Goal: Use online tool/utility

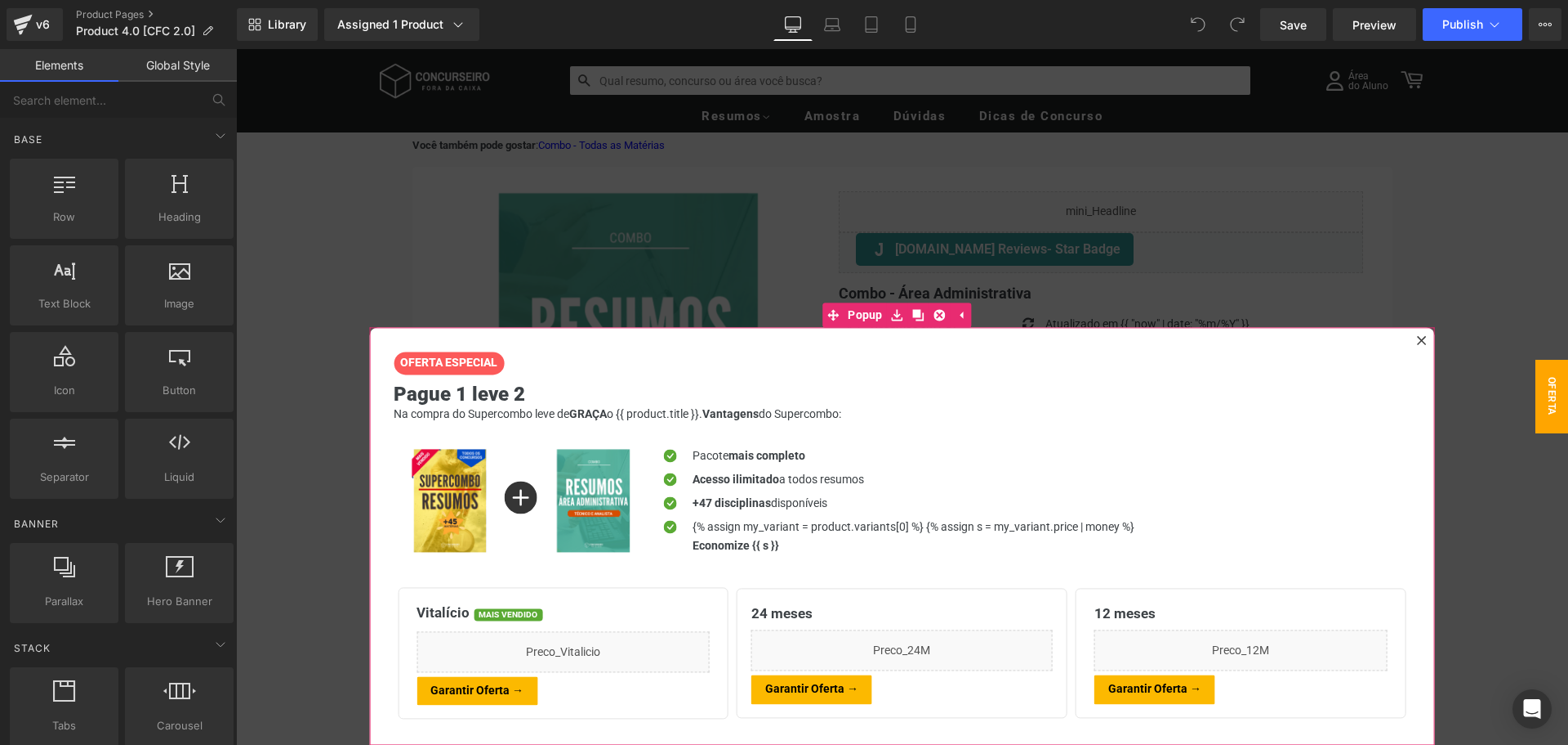
click at [1417, 337] on icon at bounding box center [1422, 340] width 9 height 10
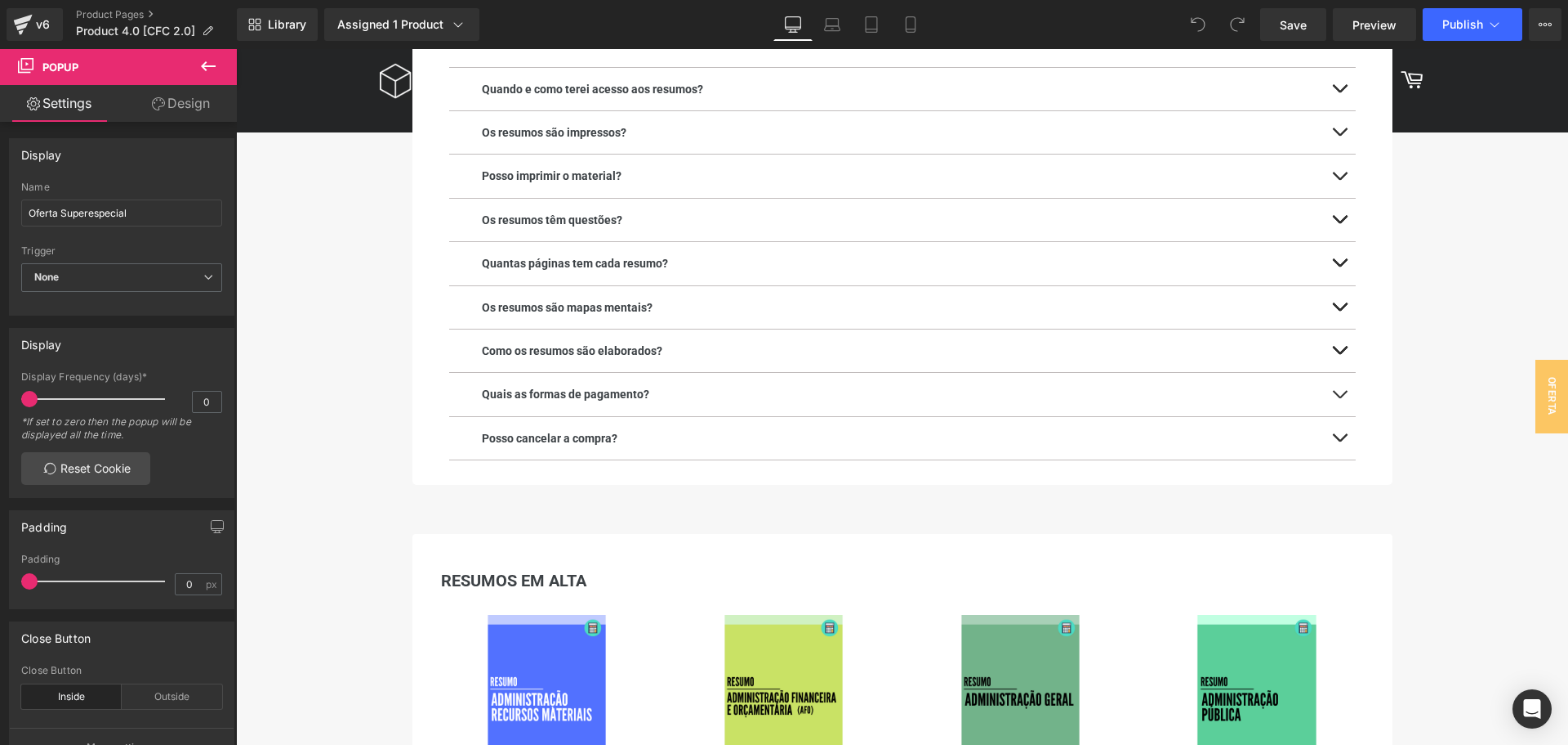
scroll to position [2206, 0]
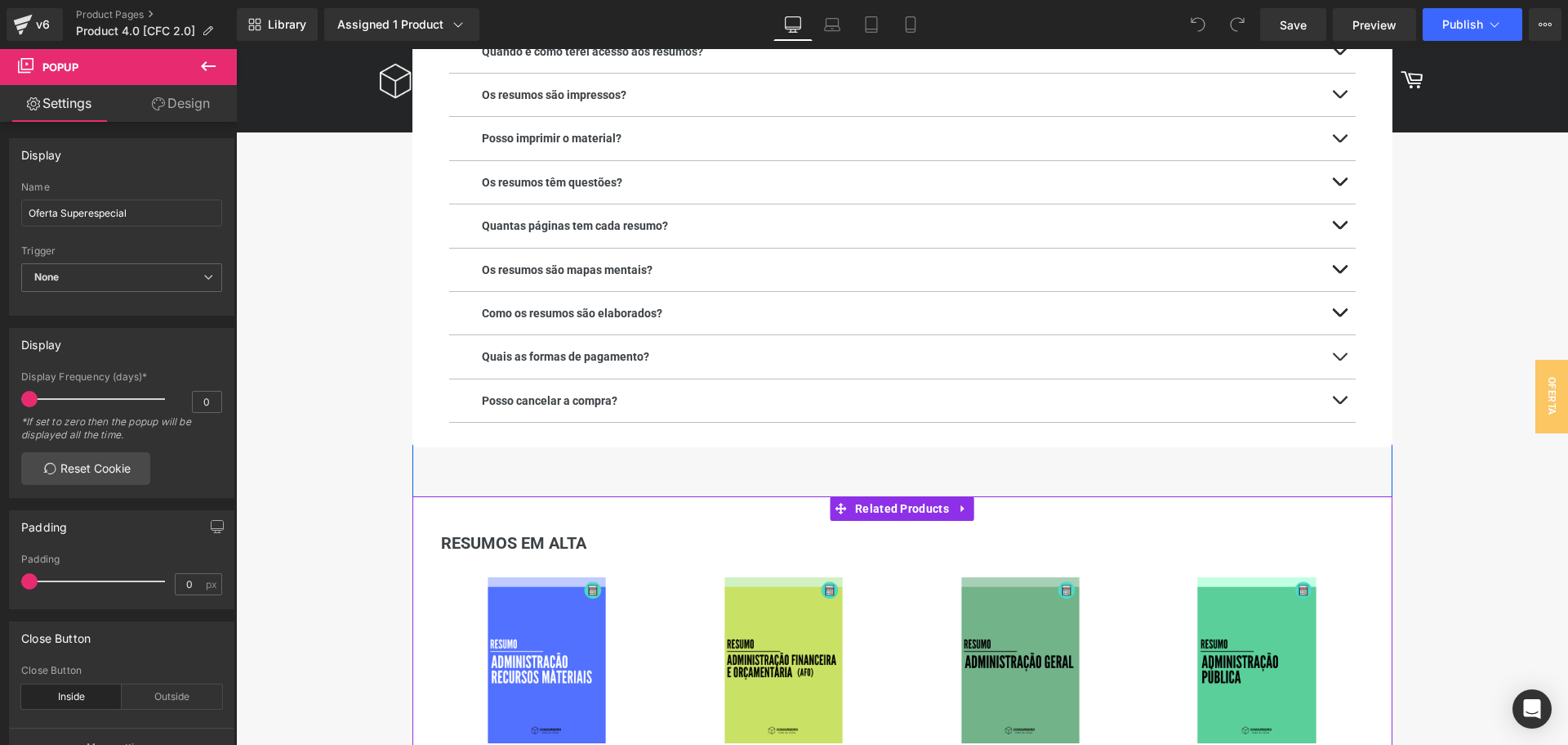
click at [542, 545] on h3 "RESUMOS EM ALTA" at bounding box center [903, 543] width 948 height 28
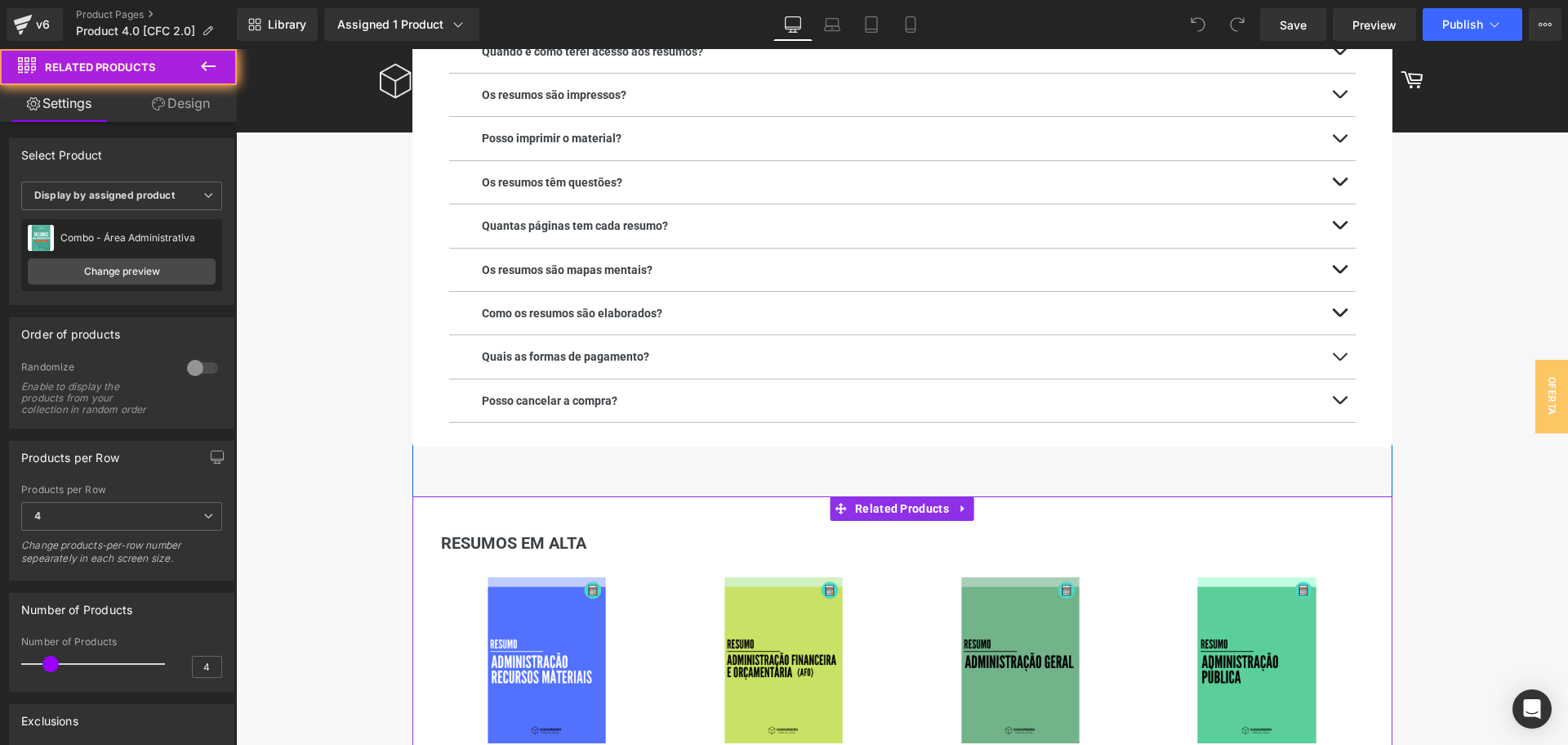
click at [515, 546] on h3 "RESUMOS EM ALTA" at bounding box center [903, 543] width 948 height 28
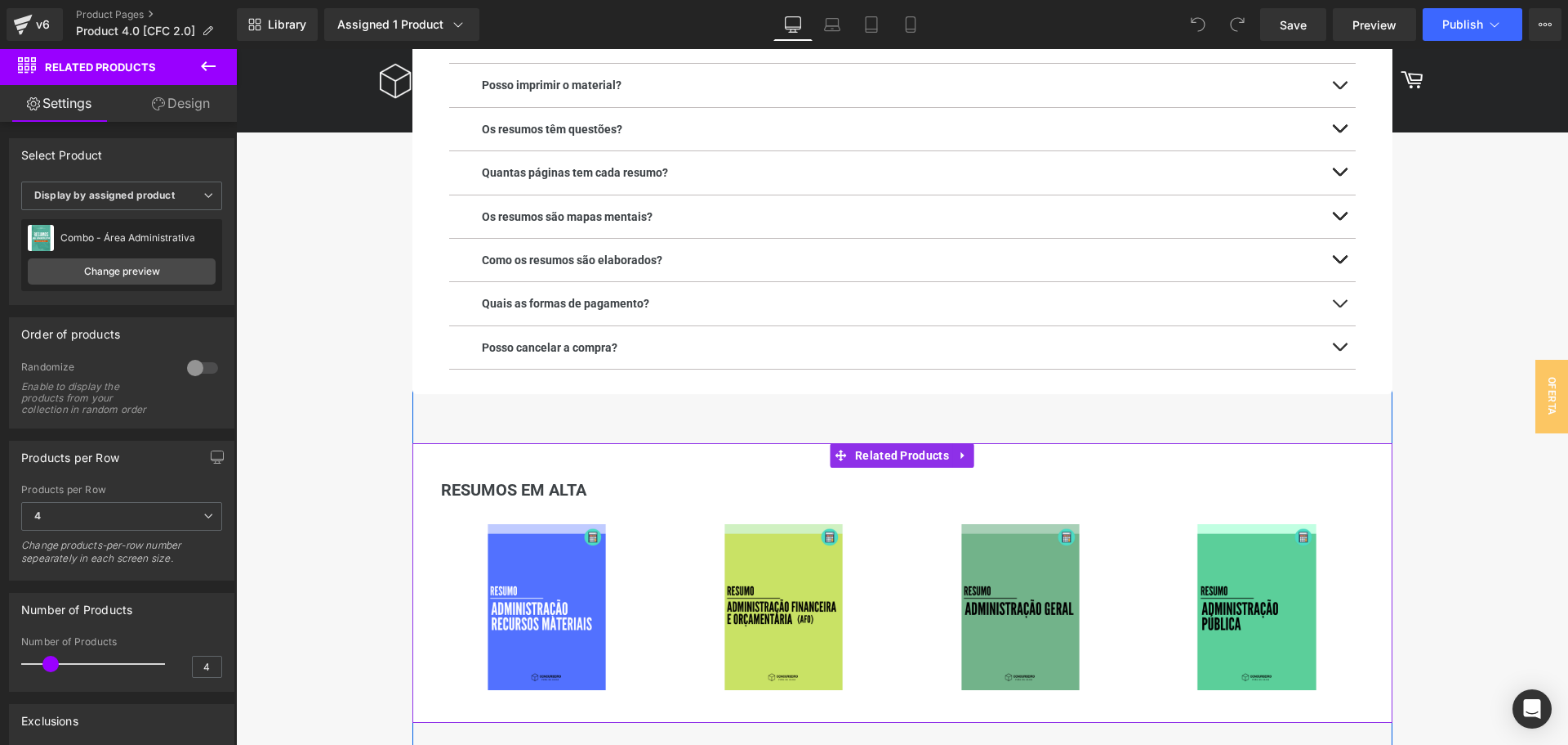
scroll to position [2288, 0]
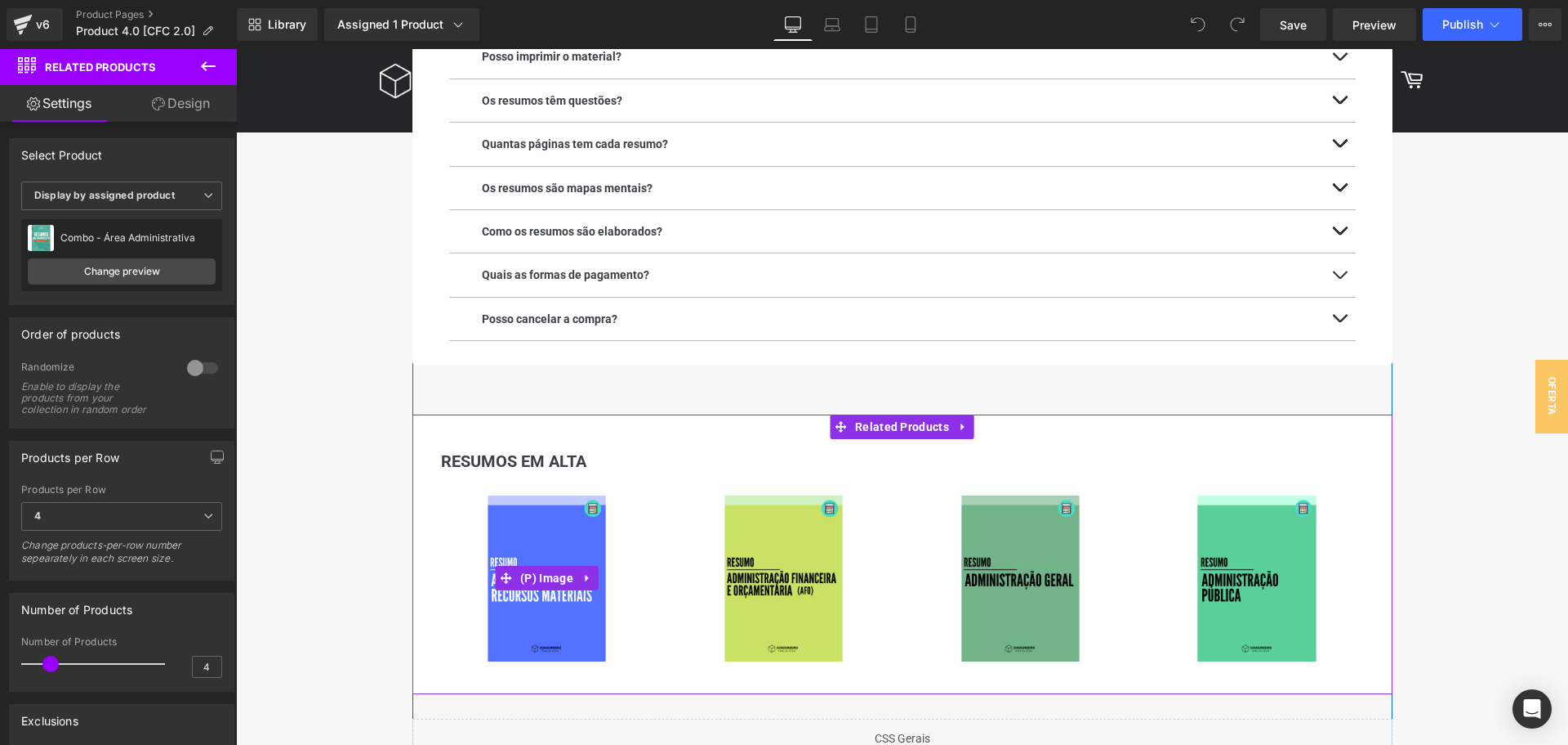
drag, startPoint x: 540, startPoint y: 576, endPoint x: 540, endPoint y: 476, distance: 100.0
click at [540, 576] on span "(P) Image" at bounding box center [547, 578] width 62 height 25
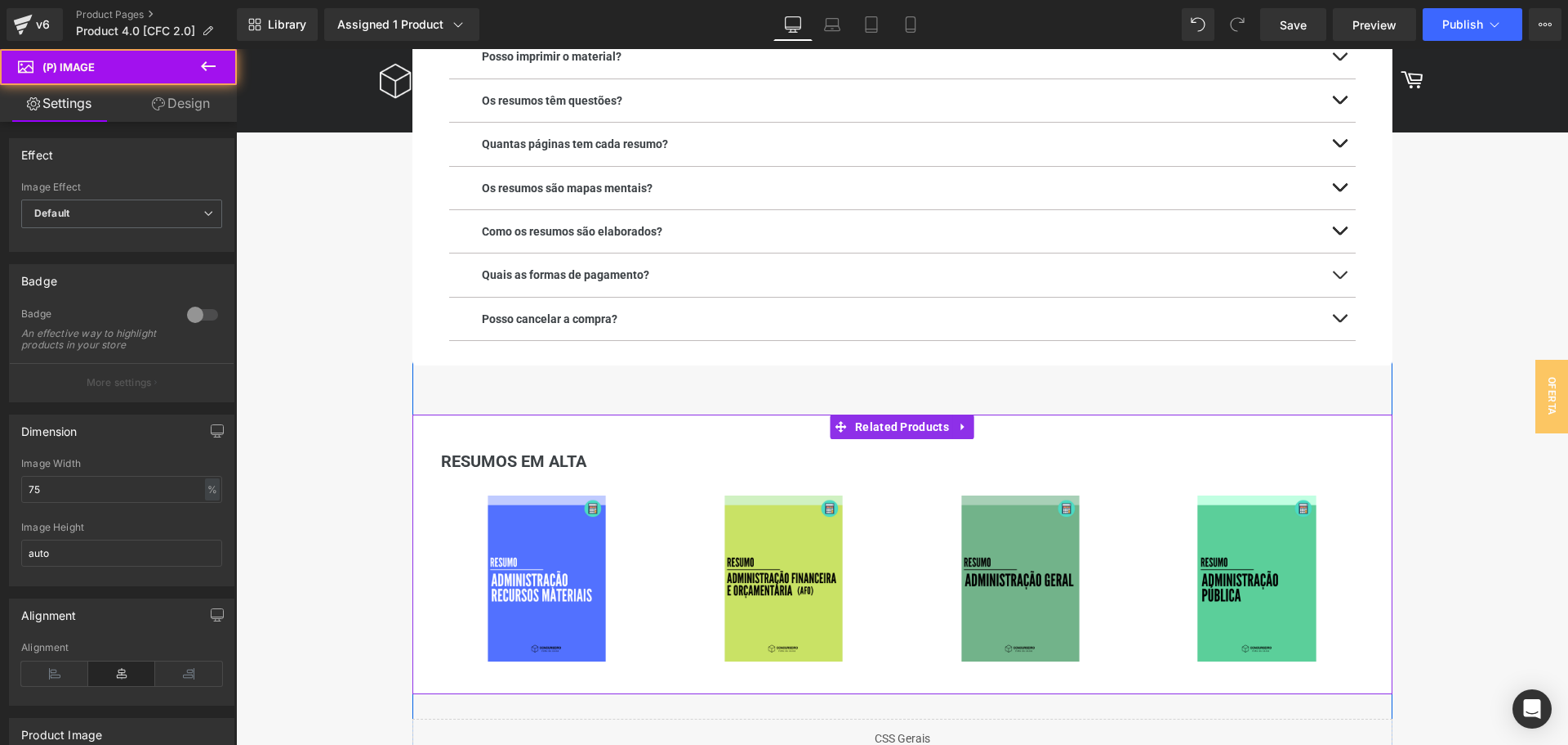
click at [539, 464] on h3 "RESUMOS EM ALTA" at bounding box center [903, 460] width 948 height 28
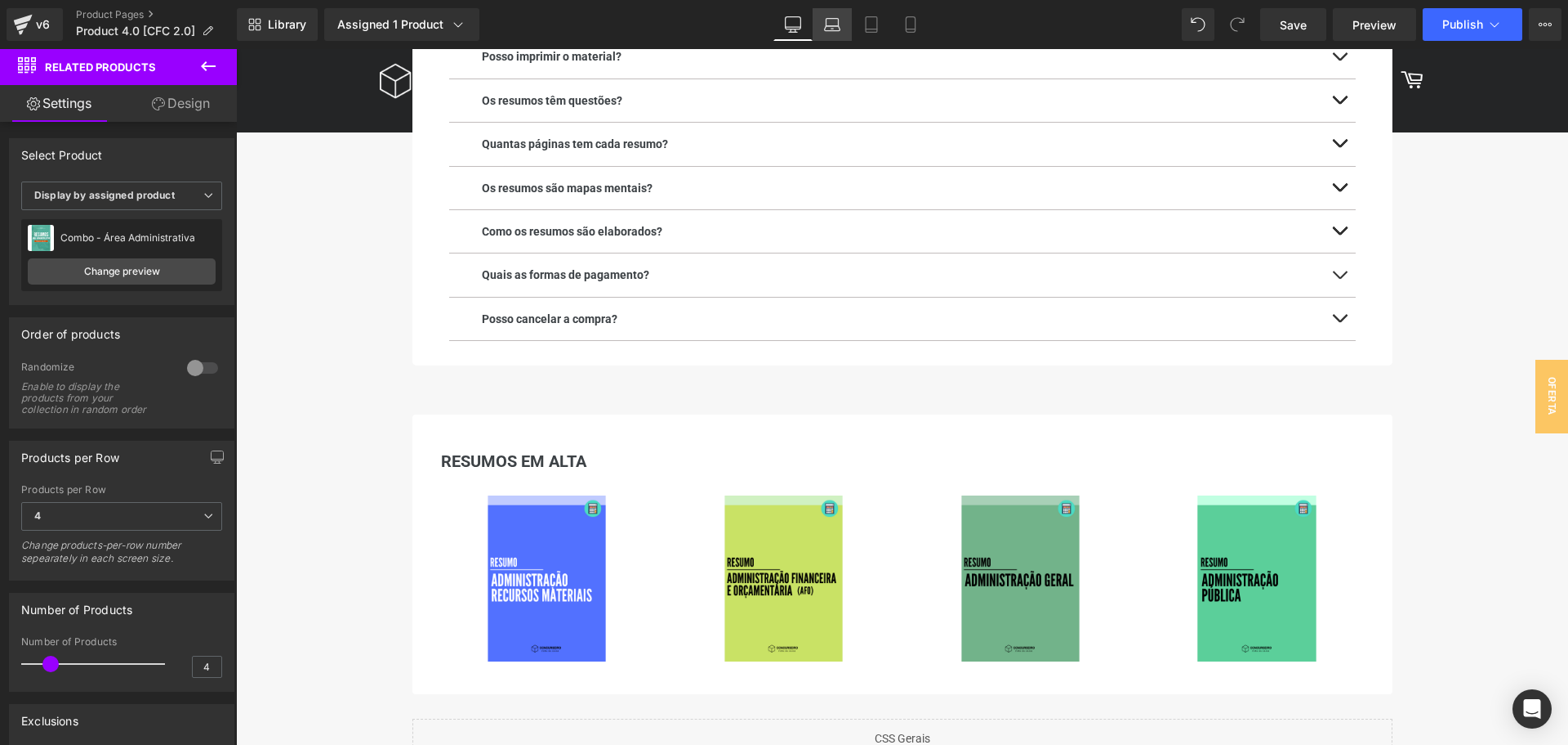
click at [836, 38] on link "Laptop" at bounding box center [832, 25] width 39 height 32
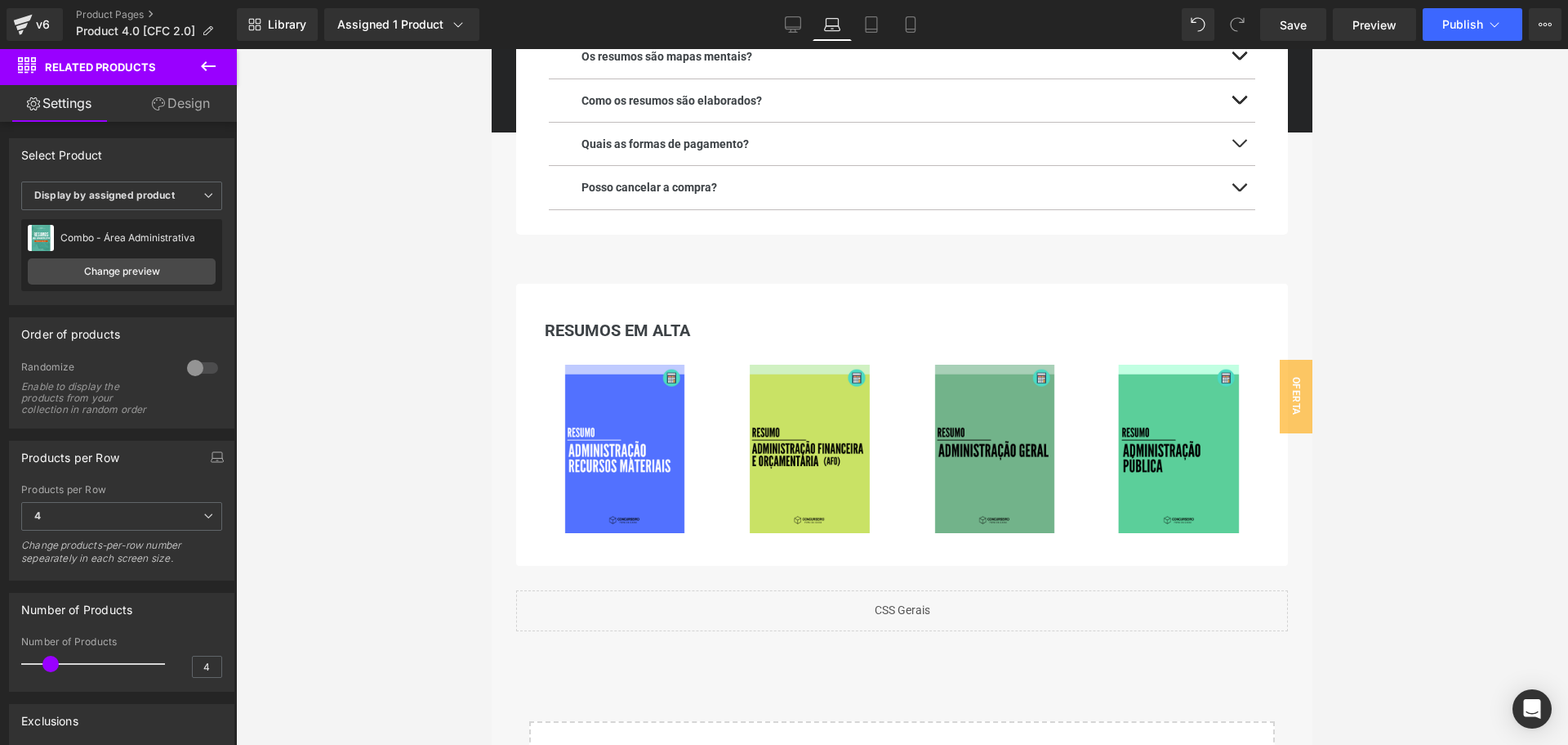
scroll to position [2515, 0]
click at [619, 330] on h3 "RESUMOS EM ALTA" at bounding box center [902, 330] width 739 height 28
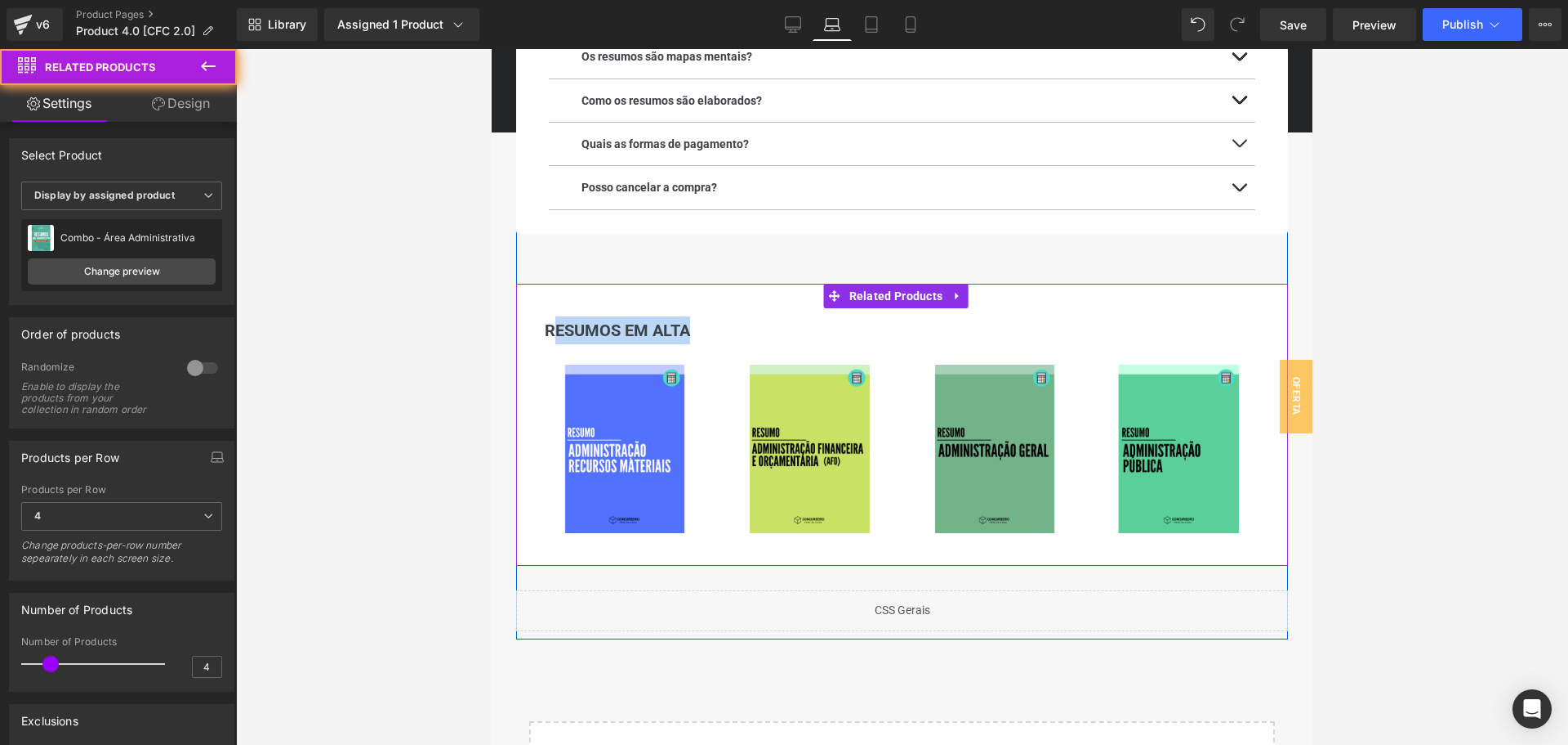
drag, startPoint x: 557, startPoint y: 330, endPoint x: 705, endPoint y: 325, distance: 148.1
click at [705, 325] on h3 "RESUMOS EM ALTA" at bounding box center [902, 330] width 739 height 28
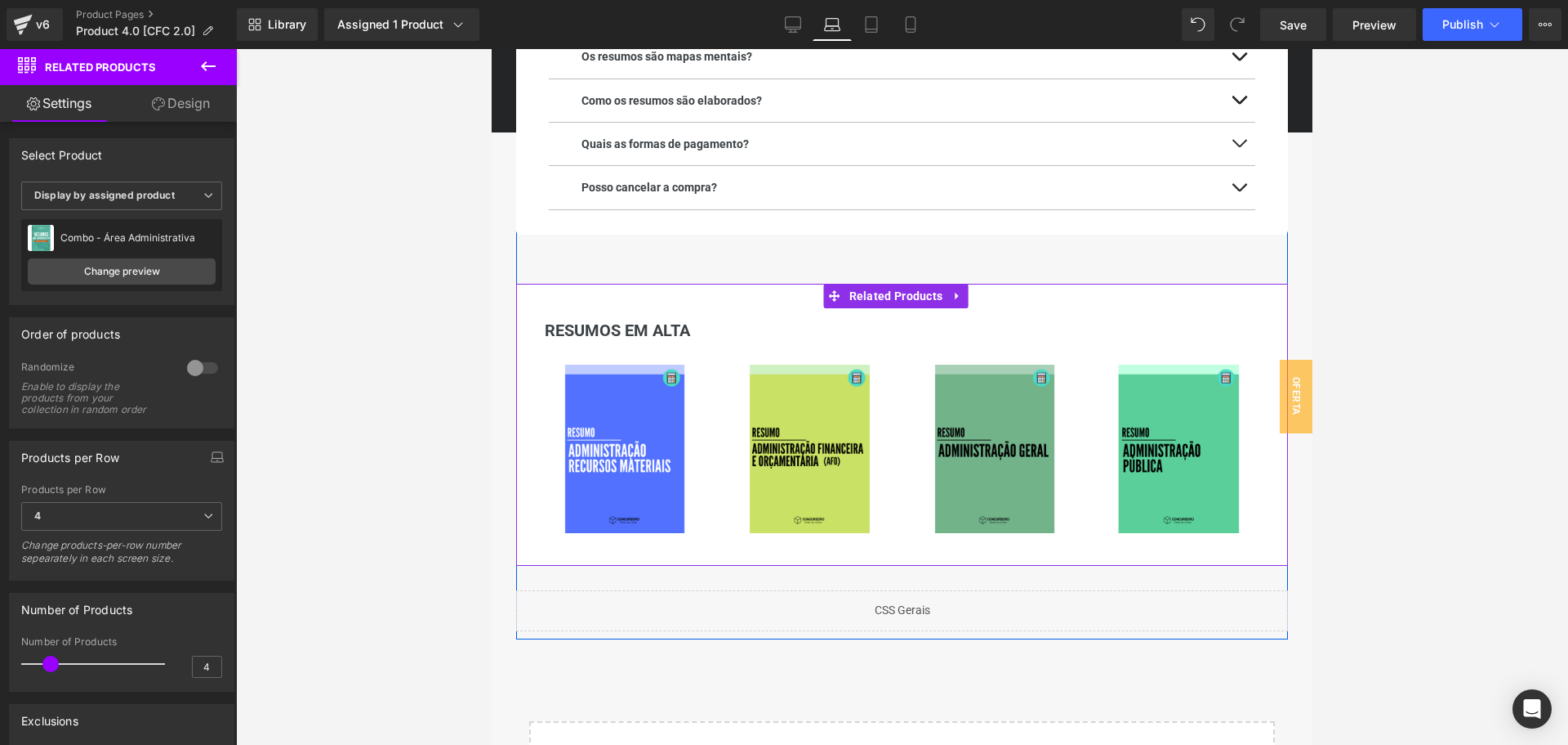
click at [681, 330] on h3 "RESUMOS EM ALTA" at bounding box center [902, 330] width 739 height 28
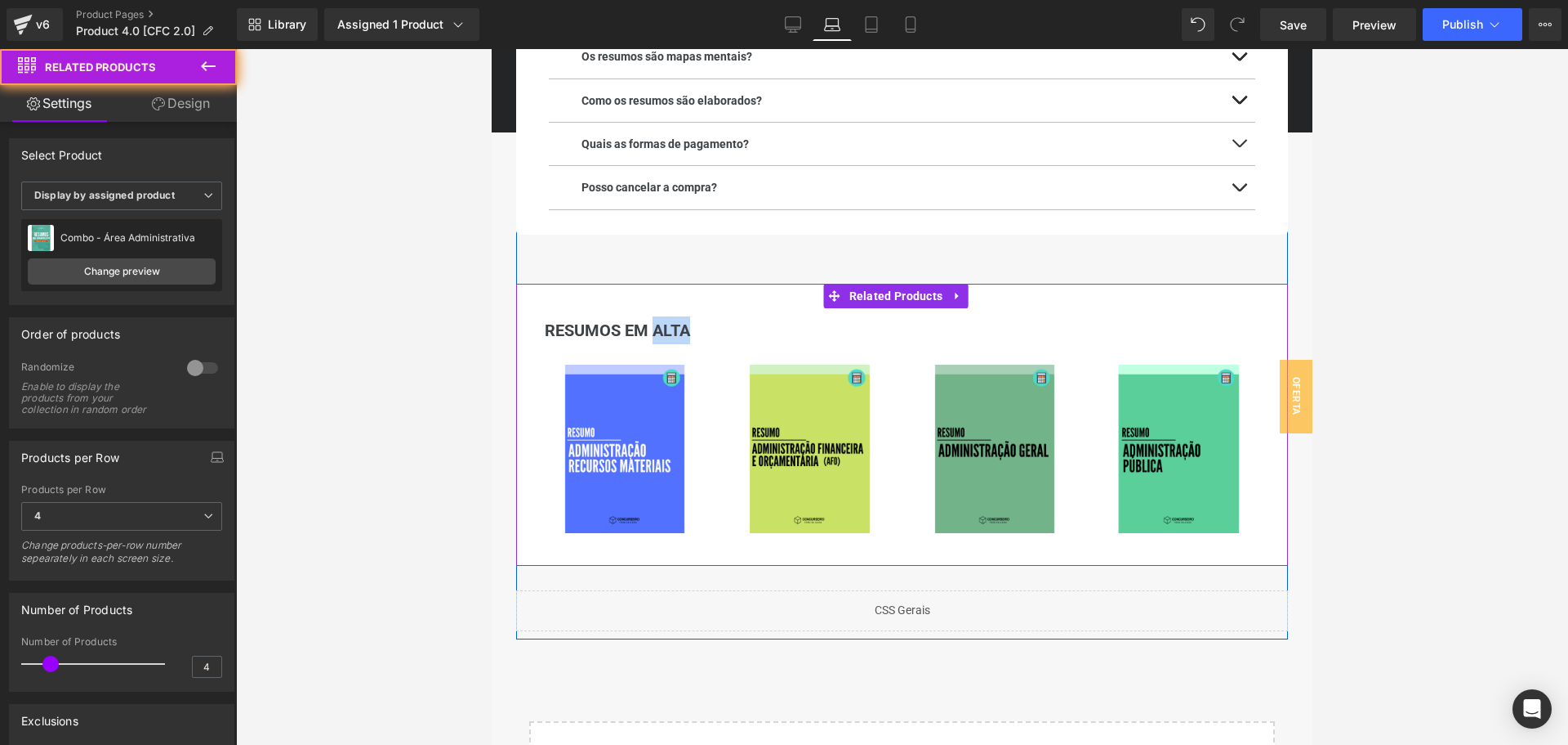
click at [681, 330] on h3 "RESUMOS EM ALTA" at bounding box center [902, 330] width 739 height 28
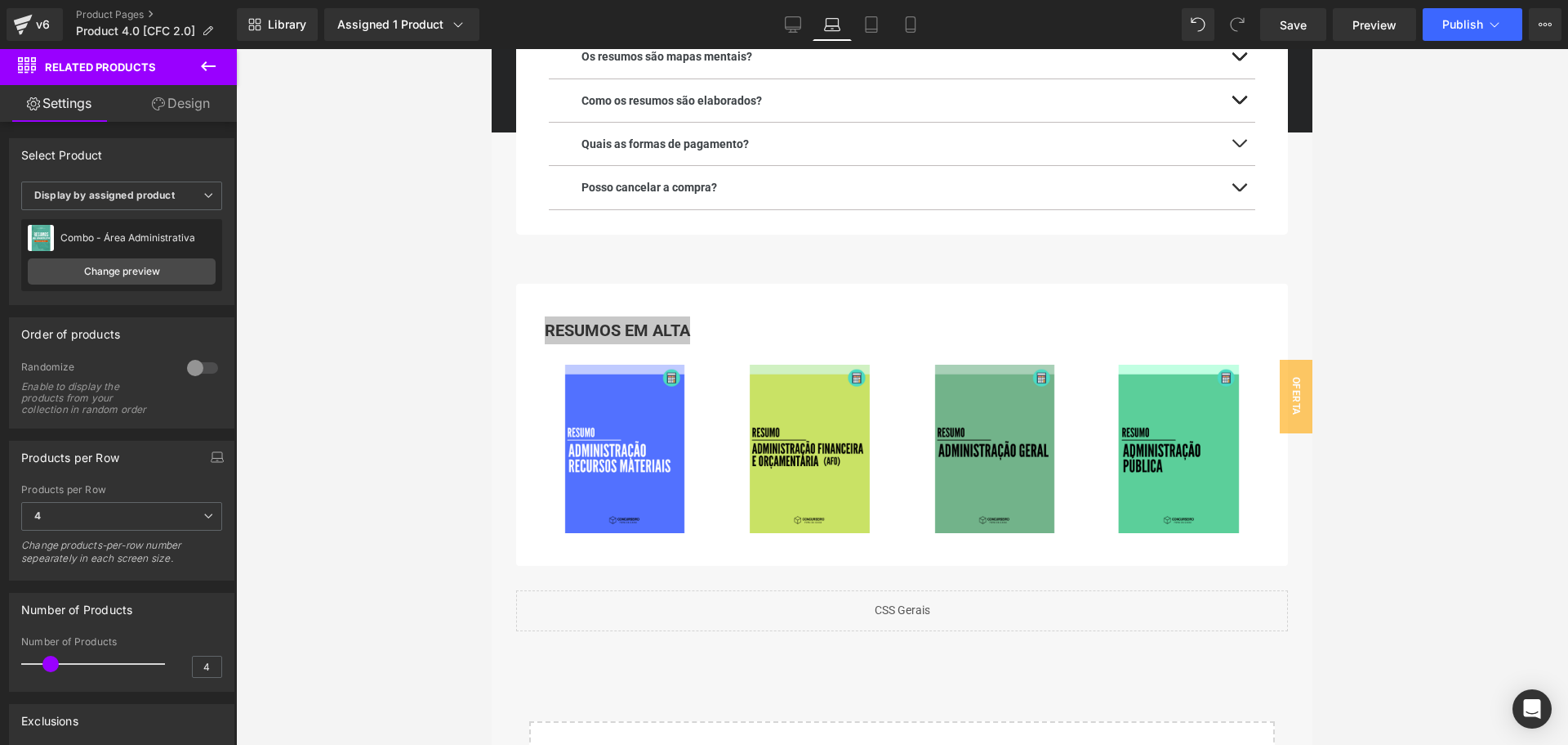
click at [376, 337] on div at bounding box center [902, 397] width 1332 height 696
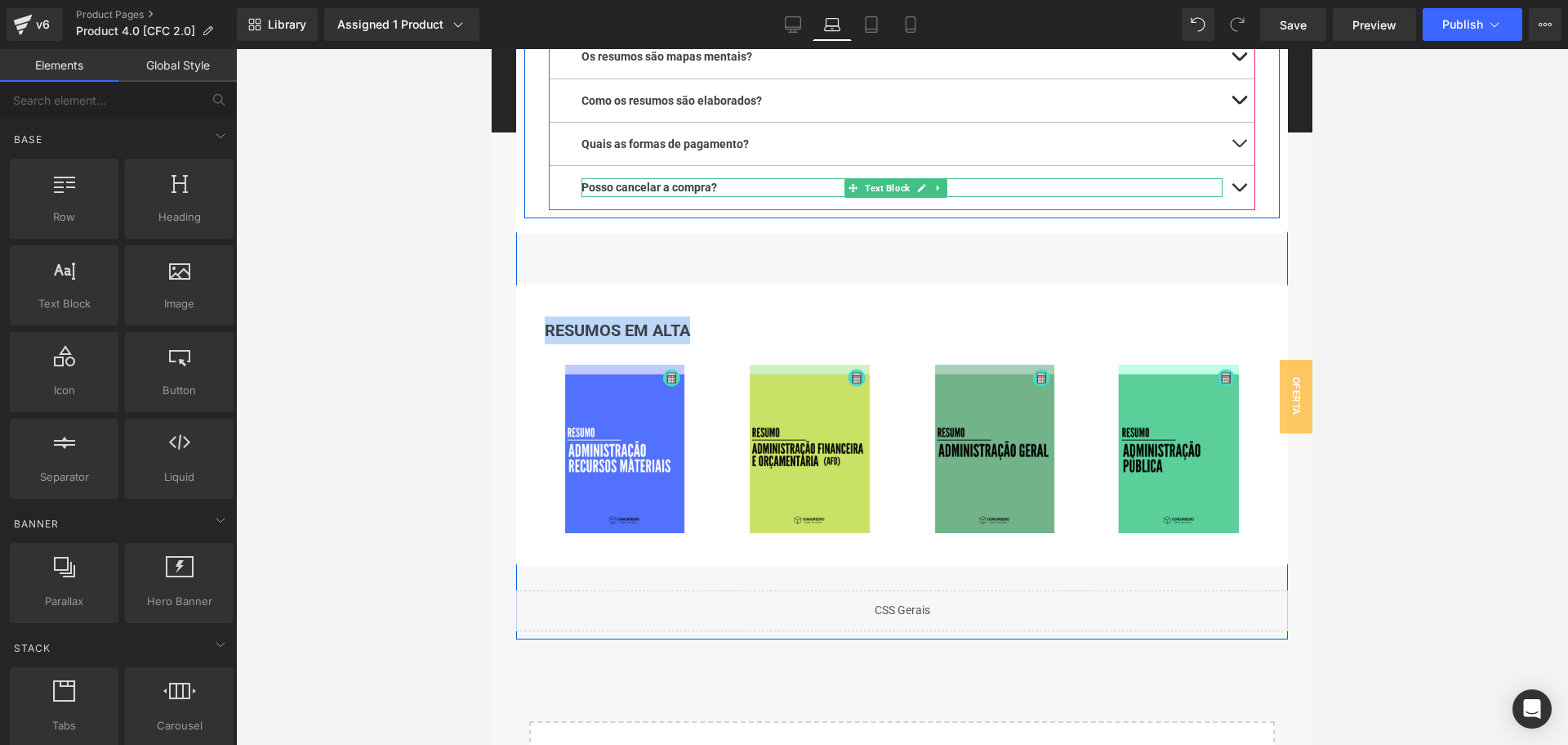
click at [700, 185] on b "Posso cancelar a compra?" at bounding box center [649, 187] width 136 height 13
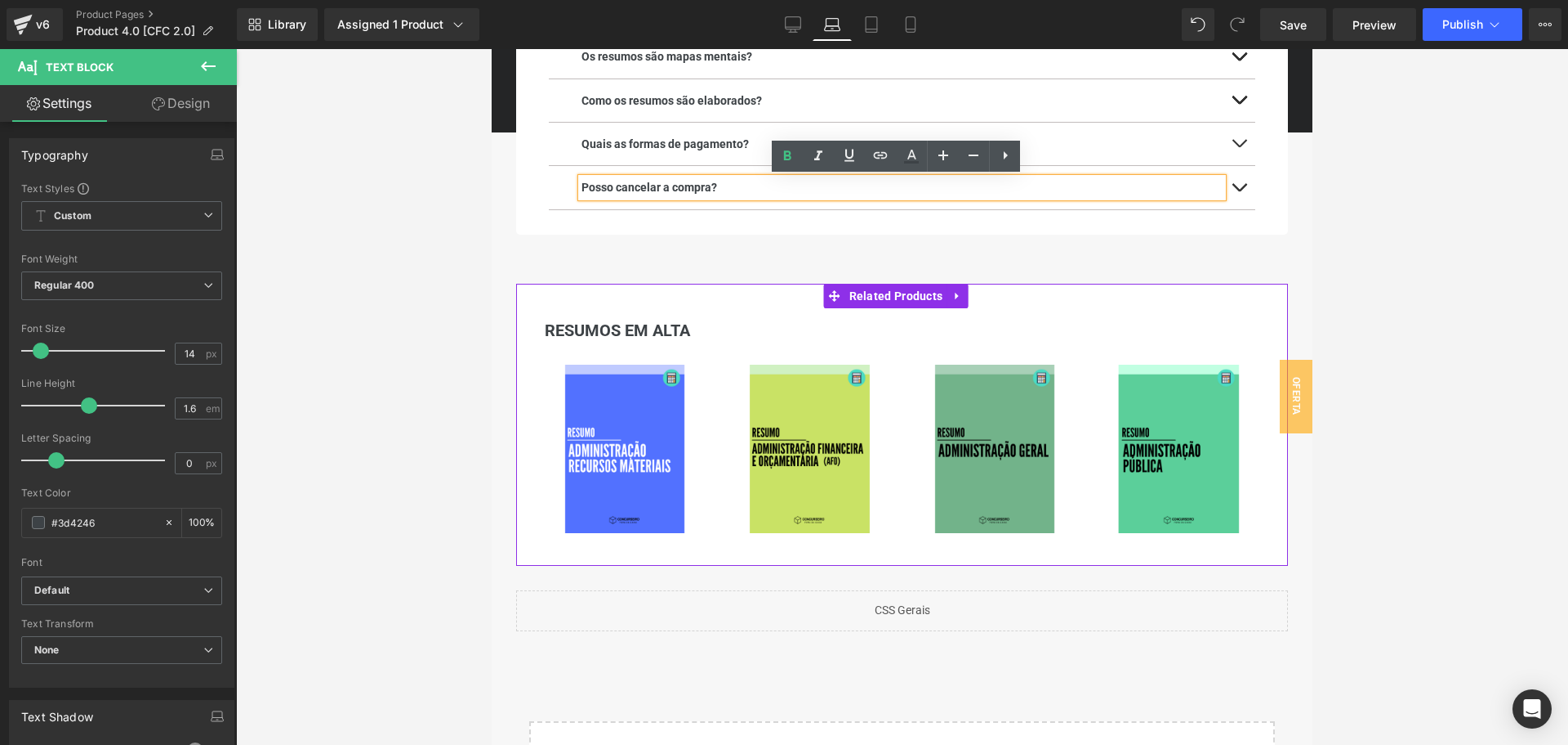
click at [631, 330] on h3 "RESUMOS EM ALTA" at bounding box center [902, 330] width 739 height 28
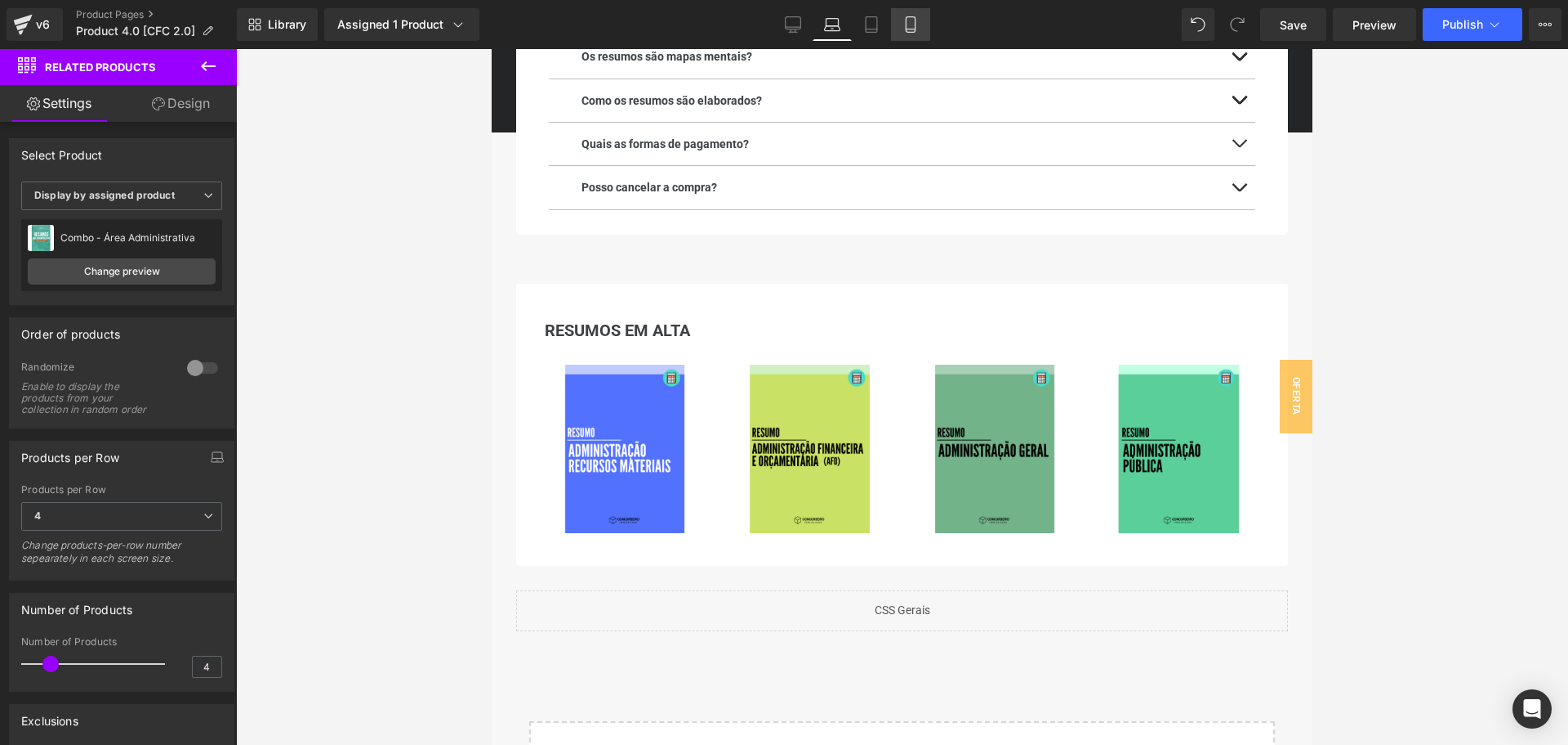
click at [907, 32] on link "Mobile" at bounding box center [910, 25] width 39 height 32
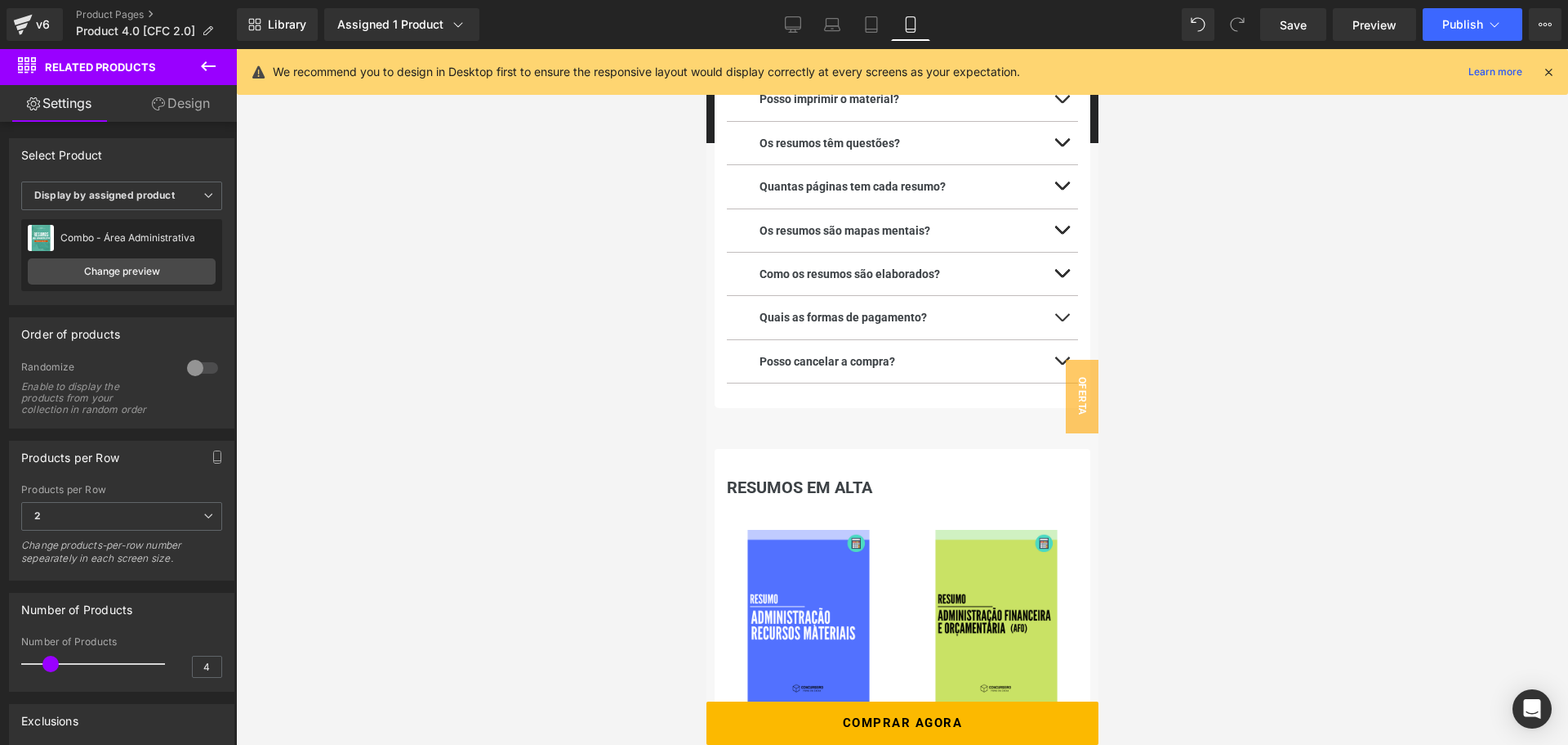
scroll to position [3223, 0]
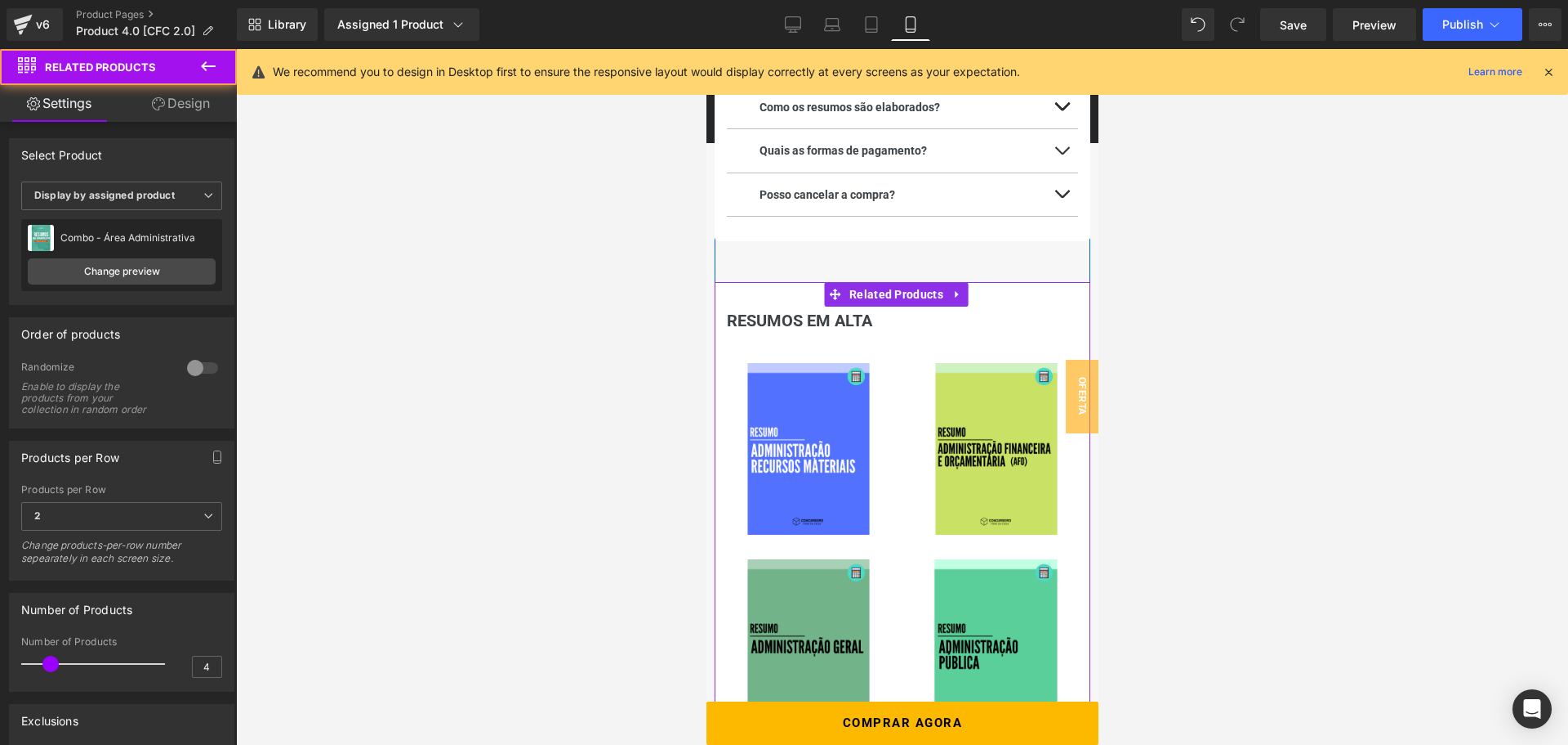
click at [793, 324] on h3 "RESUMOS EM ALTA" at bounding box center [902, 320] width 376 height 28
click at [778, 291] on div "RESUMOS EM ALTA" at bounding box center [902, 519] width 376 height 473
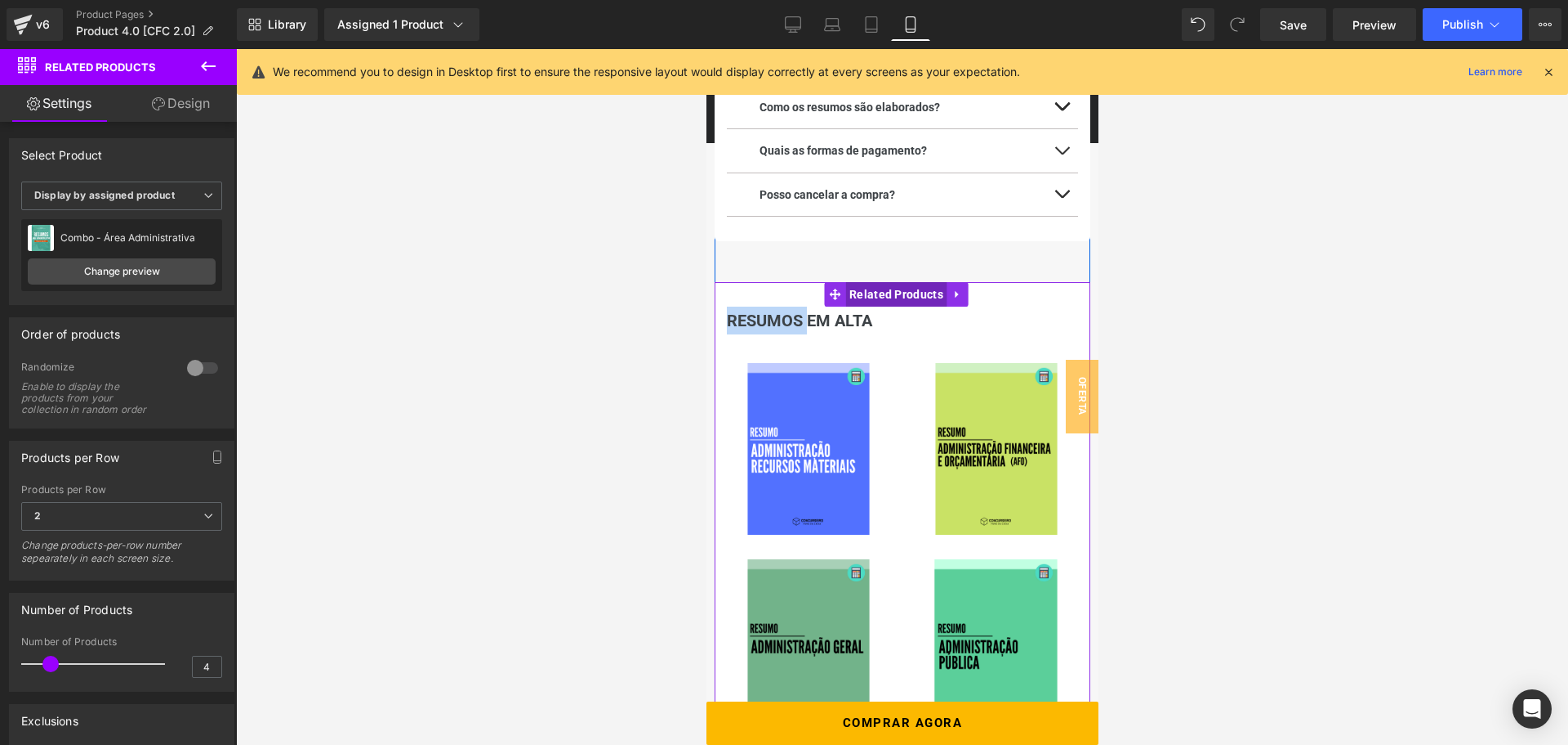
click at [867, 292] on span "Related Products" at bounding box center [896, 295] width 103 height 25
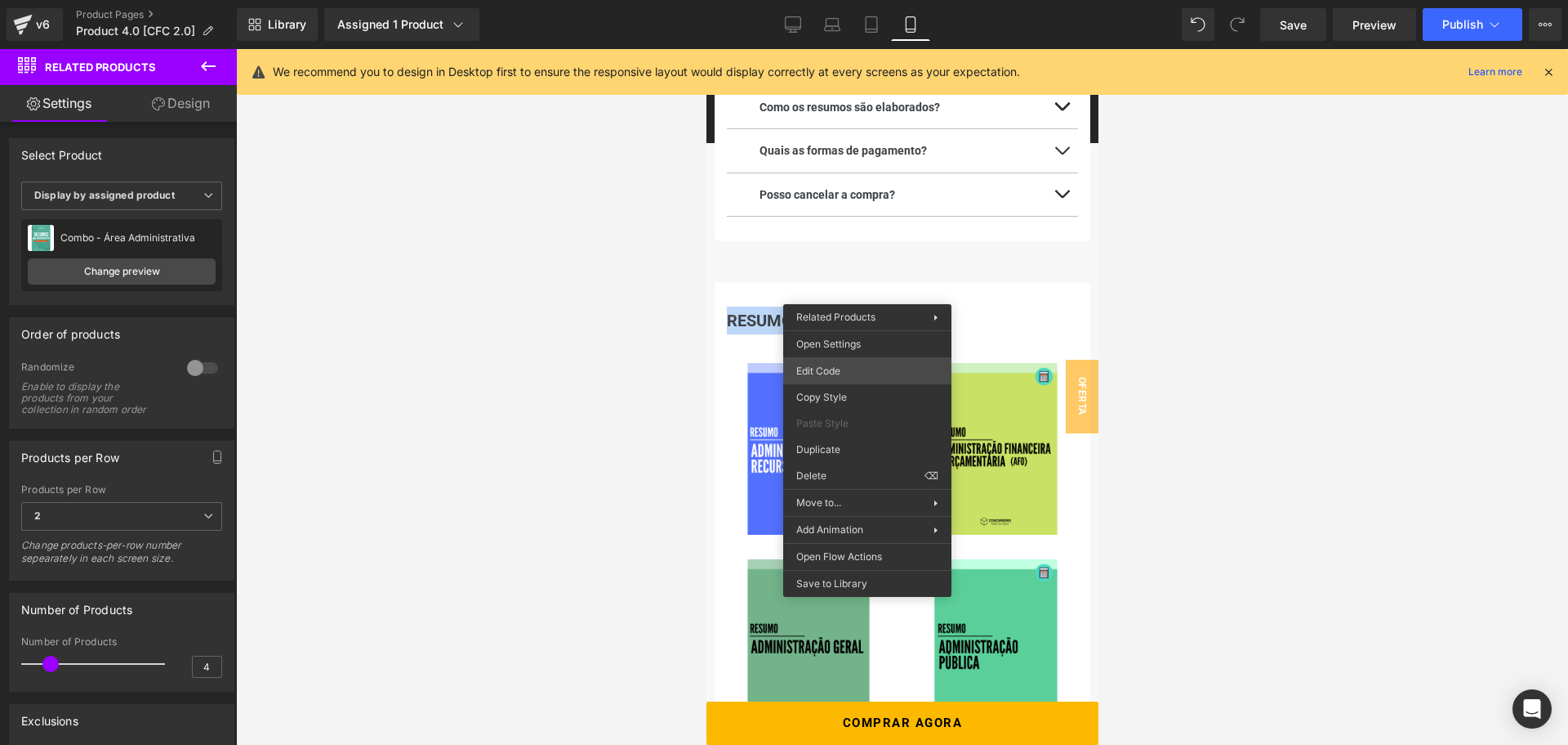
click at [842, 0] on div "Related Products You are previewing how the will restyle your page. You can not…" at bounding box center [784, 0] width 1568 height 0
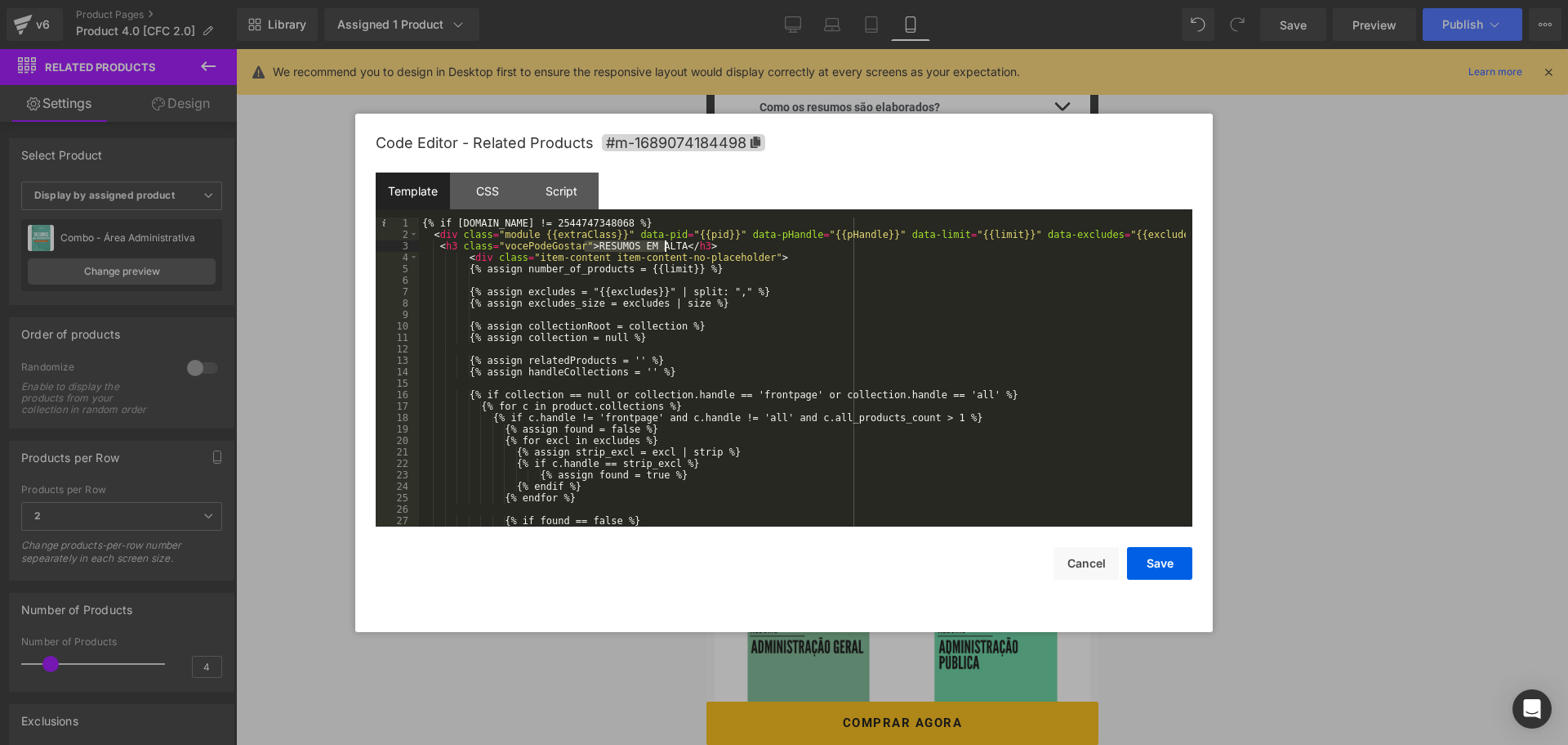
drag, startPoint x: 586, startPoint y: 242, endPoint x: 668, endPoint y: 242, distance: 82.0
click at [668, 242] on div "{% if [DOMAIN_NAME] != 2544747348068 %} < div class = "module {{extraClass}}" d…" at bounding box center [803, 383] width 767 height 332
click at [1155, 562] on button "Save" at bounding box center [1160, 563] width 66 height 32
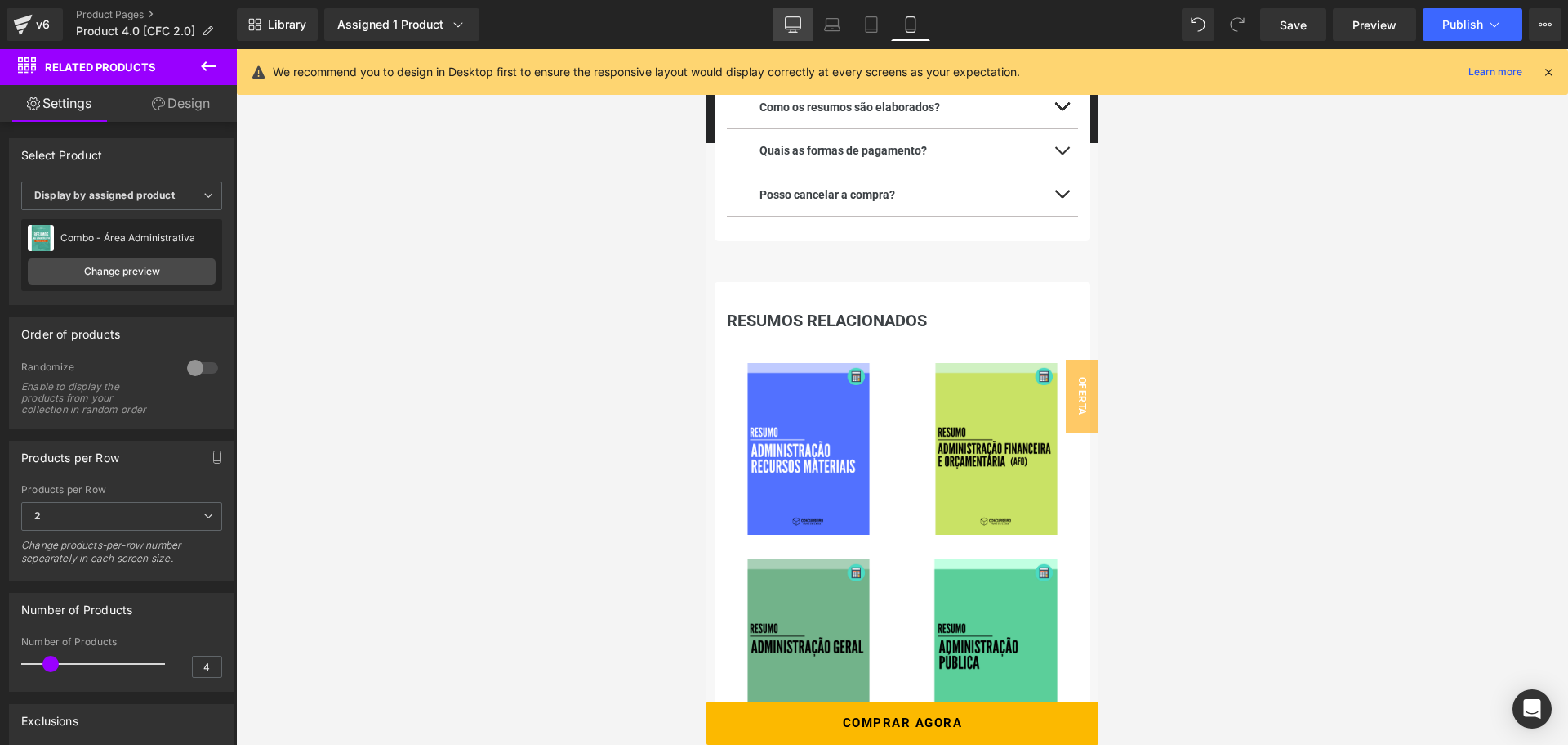
click at [791, 27] on icon at bounding box center [793, 27] width 15 height 0
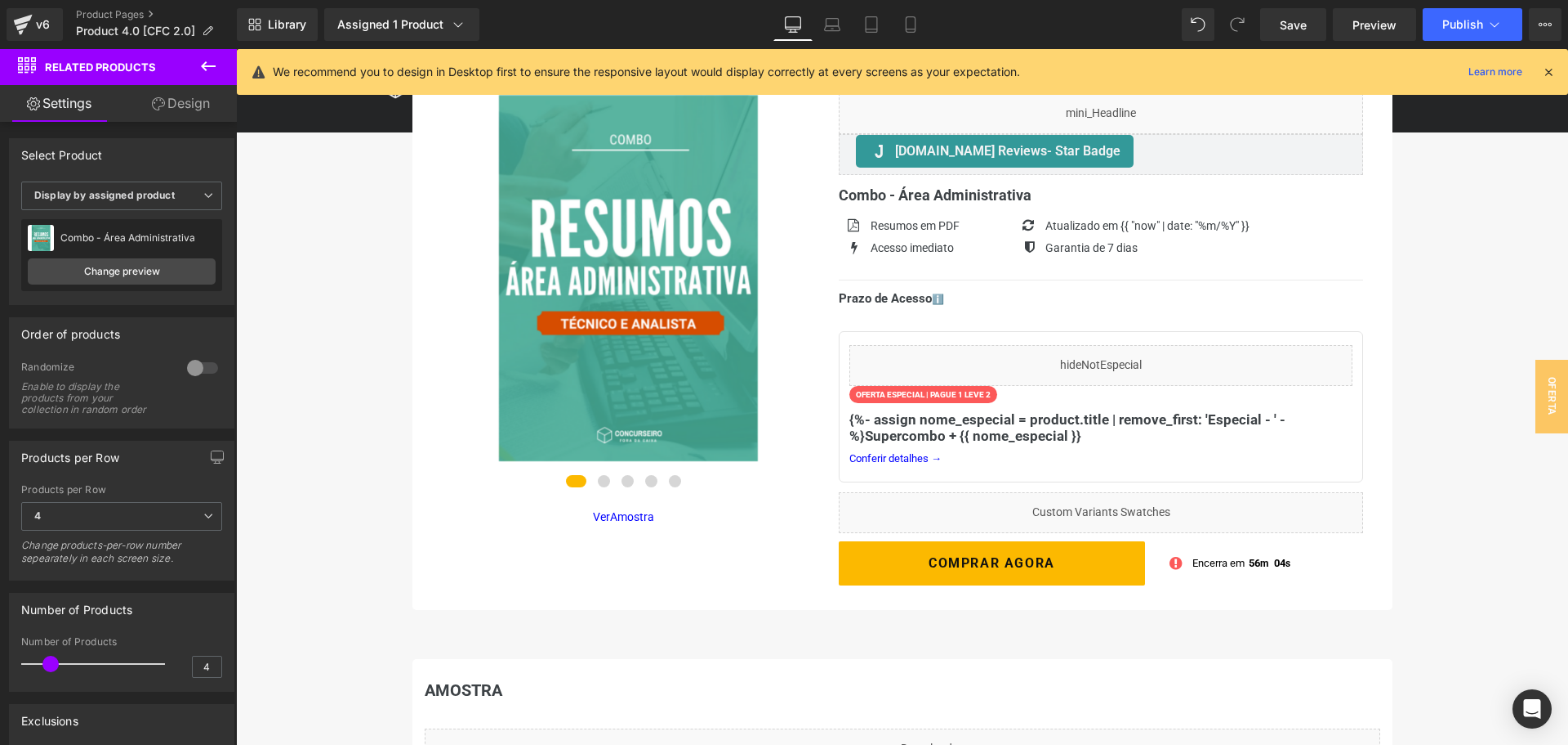
scroll to position [0, 0]
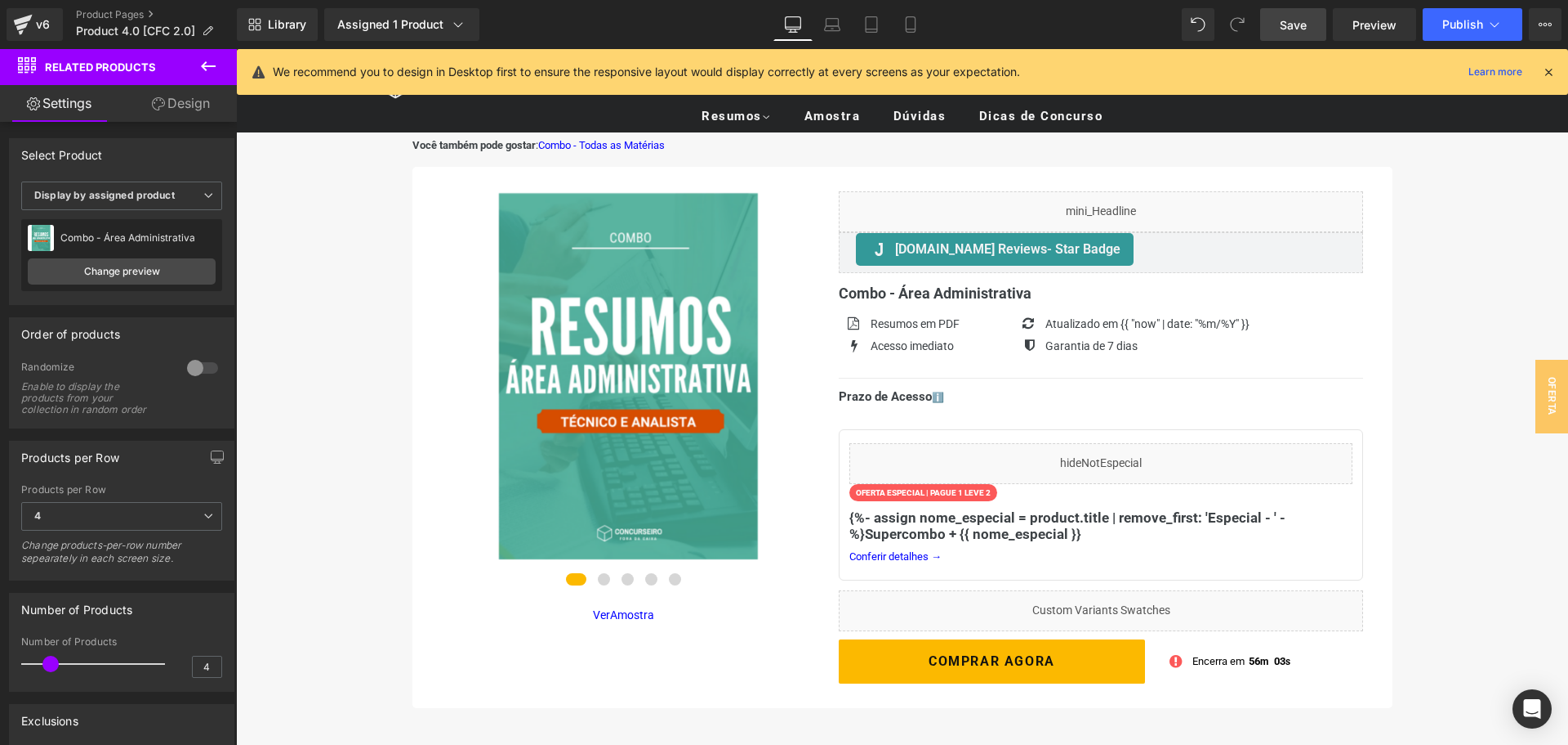
drag, startPoint x: 1302, startPoint y: 28, endPoint x: 1154, endPoint y: 99, distance: 164.1
click at [1302, 28] on span "Save" at bounding box center [1294, 25] width 27 height 17
drag, startPoint x: 1543, startPoint y: 73, endPoint x: 1307, endPoint y: 26, distance: 240.6
click at [1543, 73] on icon at bounding box center [1548, 71] width 14 height 14
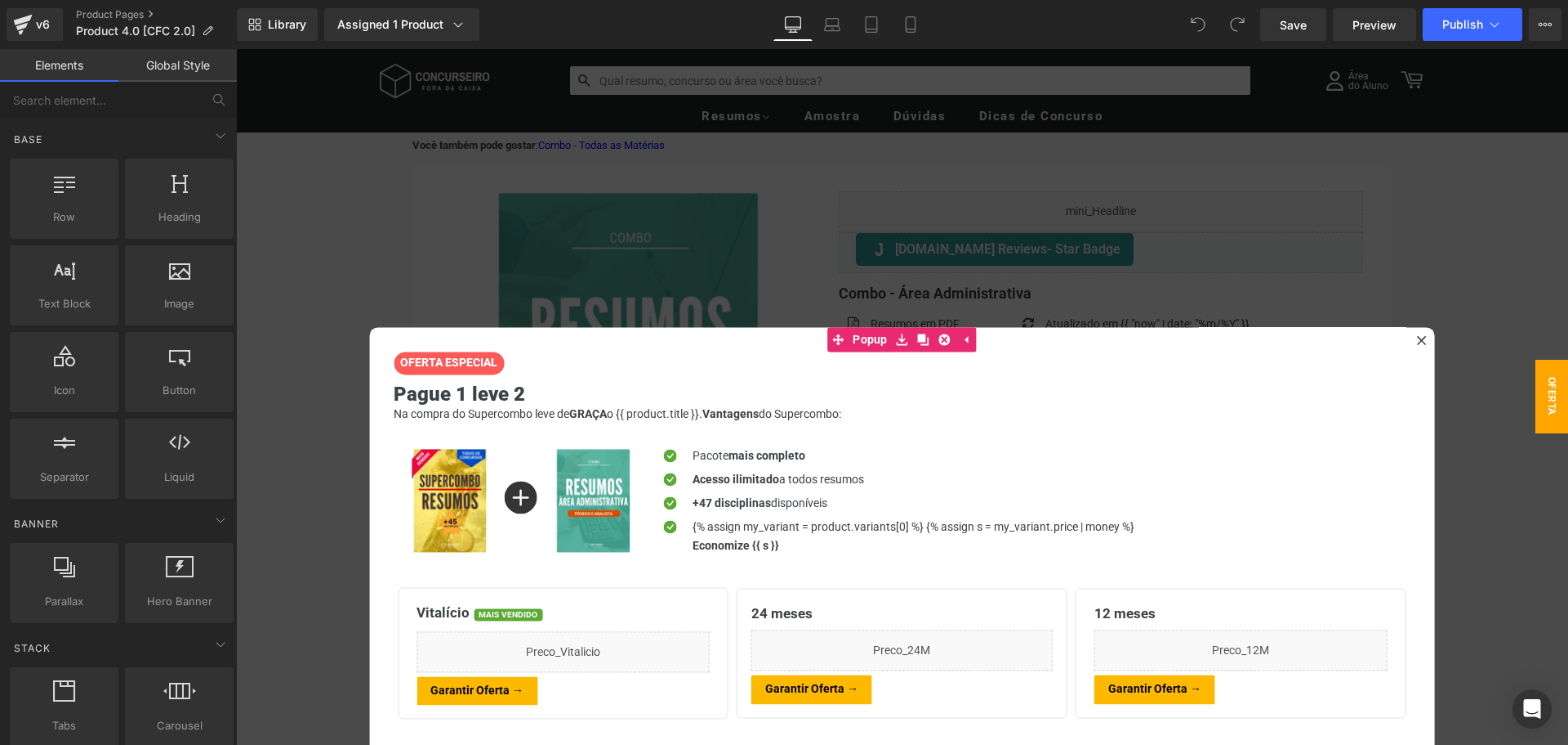
click at [1417, 338] on icon at bounding box center [1422, 340] width 9 height 10
